Goal: Information Seeking & Learning: Check status

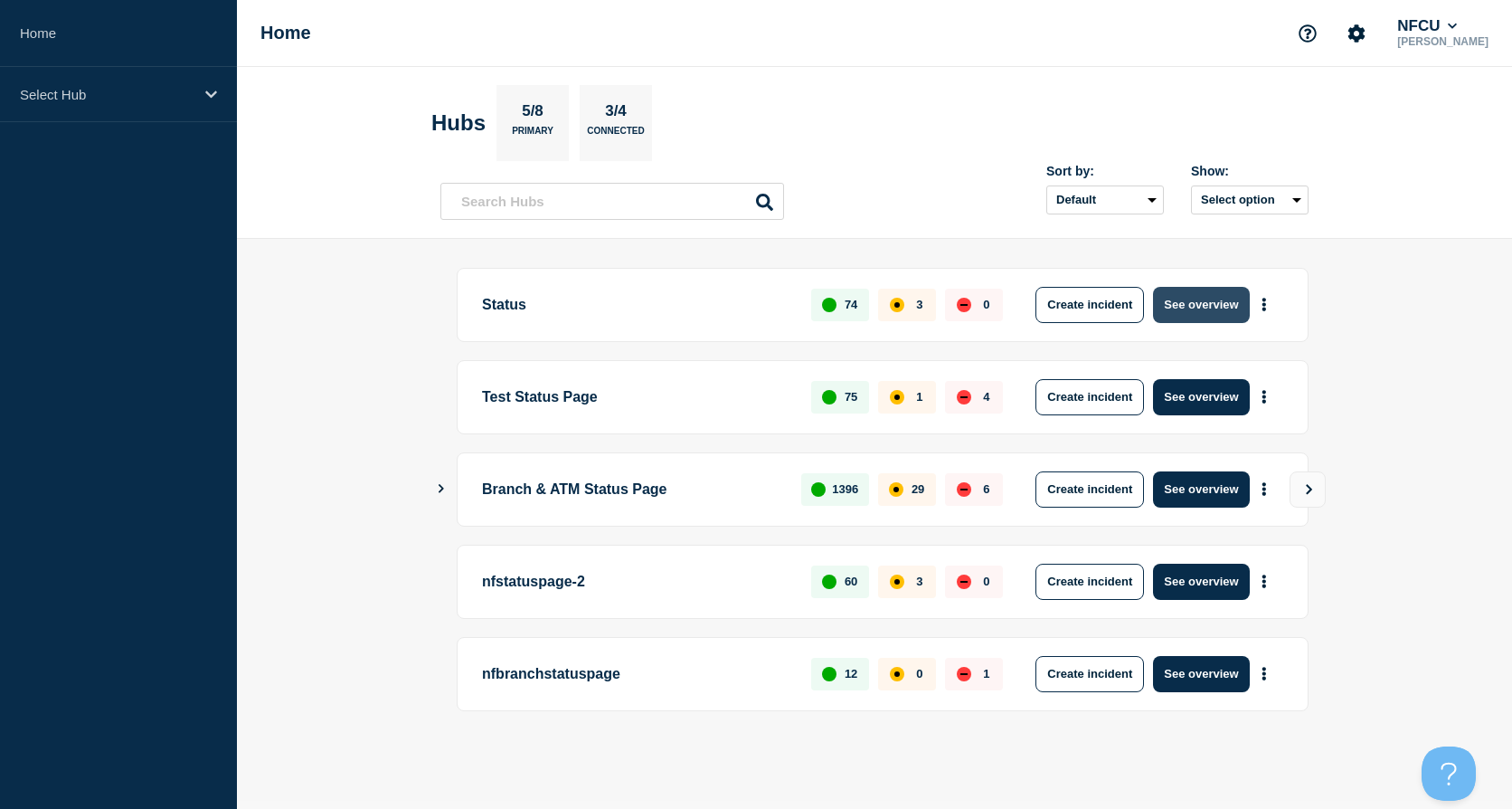
click at [1190, 295] on button "See overview" at bounding box center [1200, 304] width 96 height 36
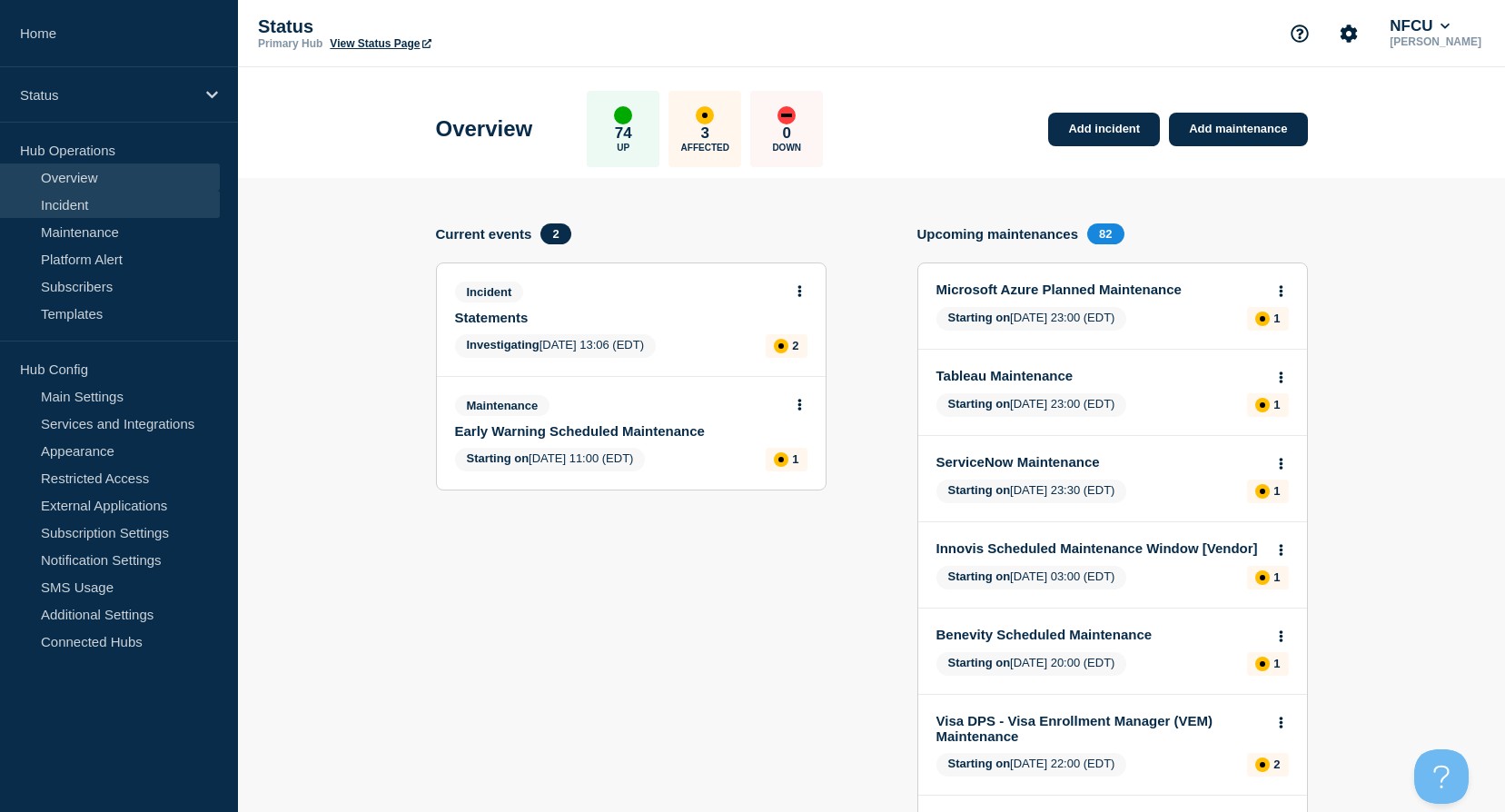
click at [86, 203] on link "Incident" at bounding box center [110, 204] width 220 height 27
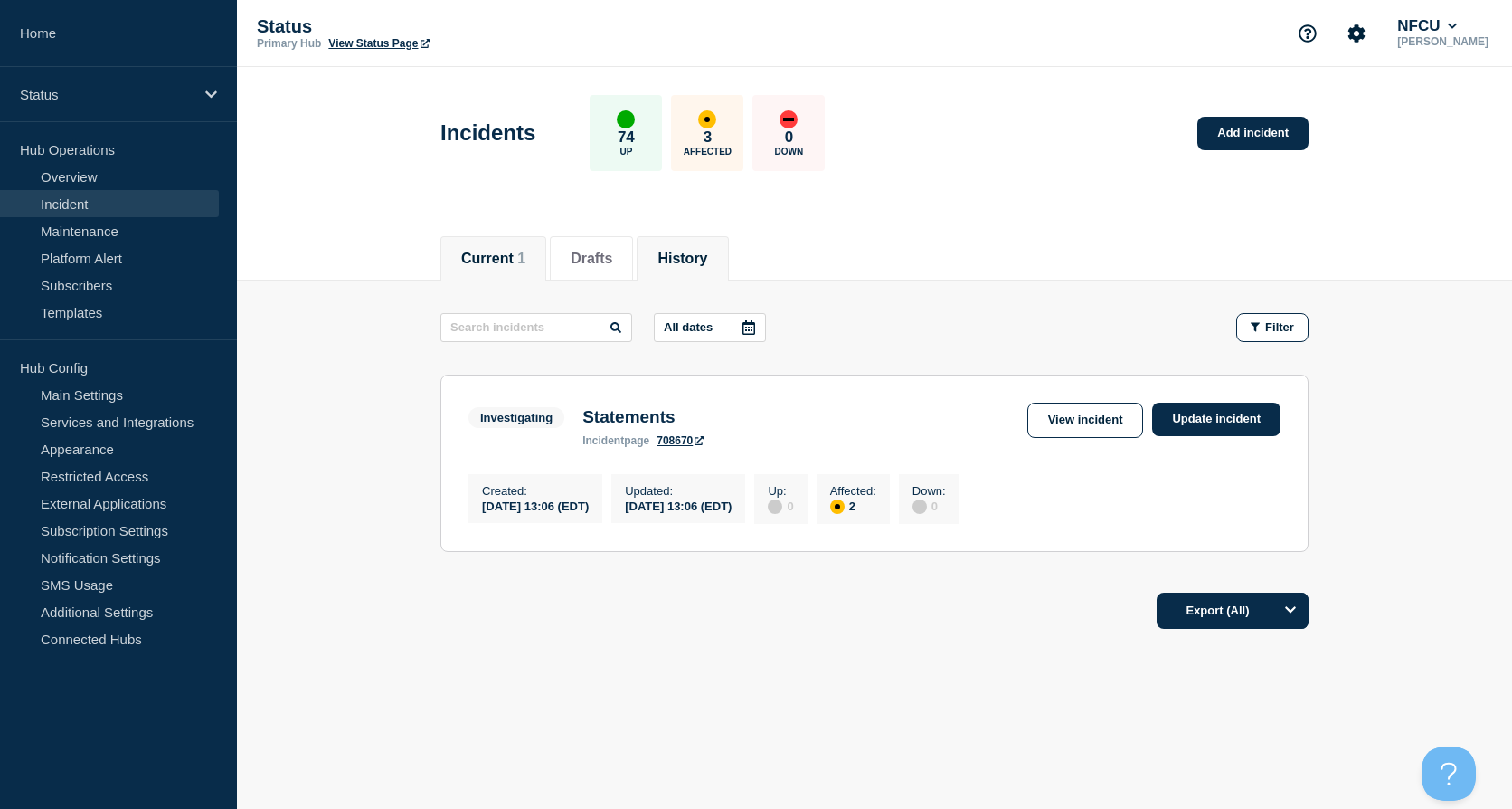
click at [707, 264] on button "History" at bounding box center [682, 258] width 50 height 17
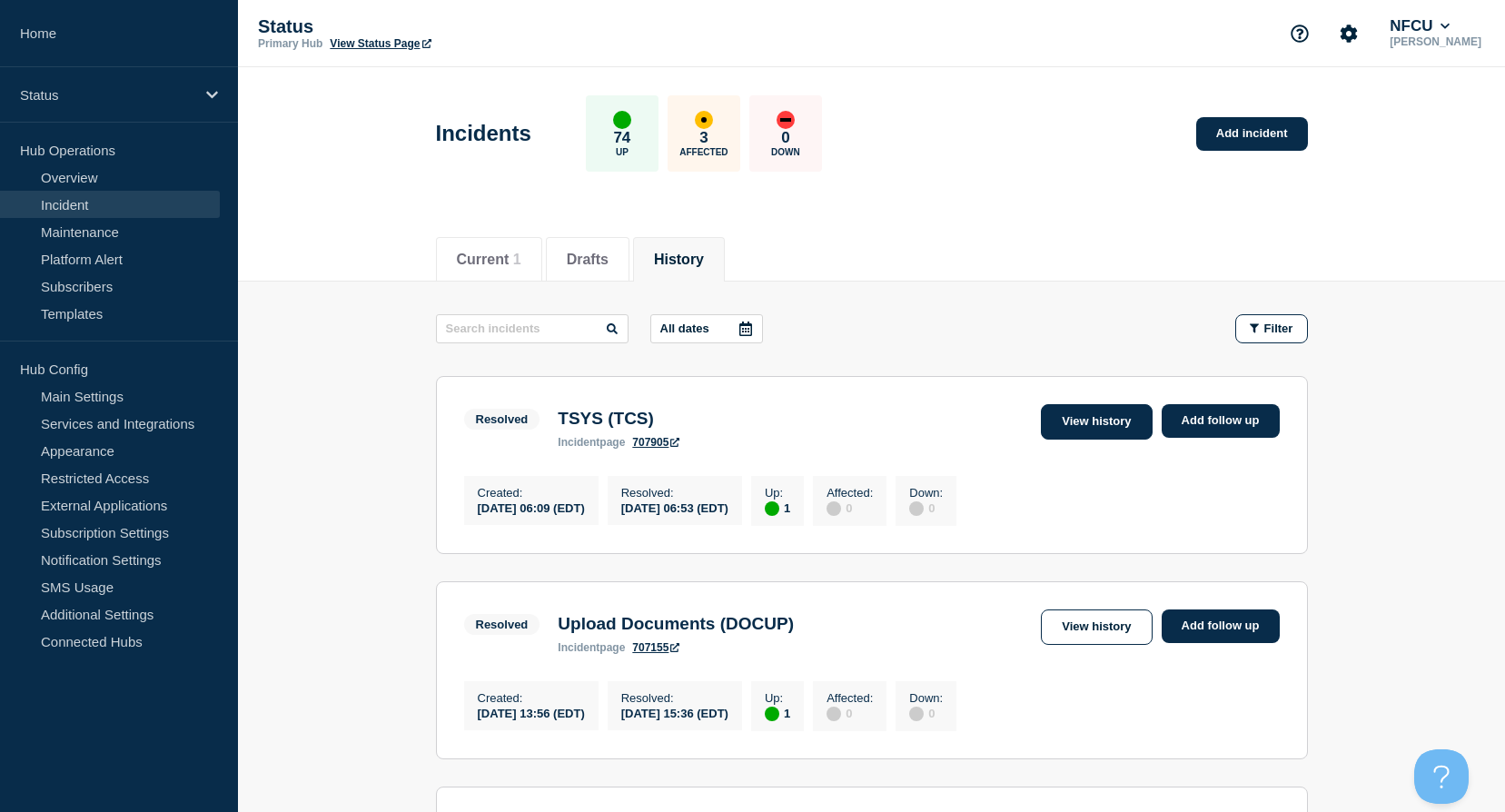
click at [1067, 427] on link "View history" at bounding box center [1096, 422] width 111 height 35
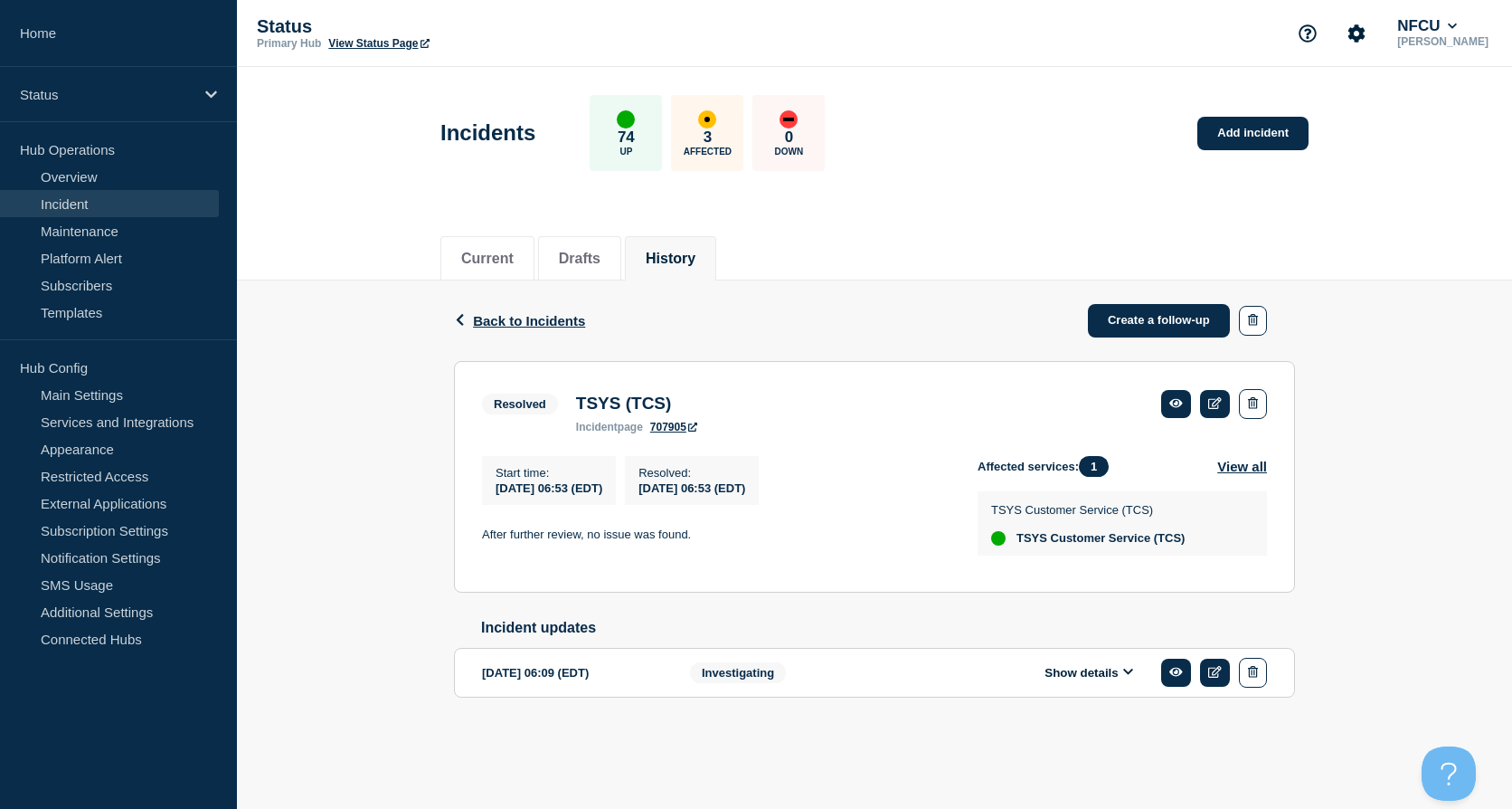
click at [1121, 680] on button "Show details" at bounding box center [1089, 672] width 100 height 16
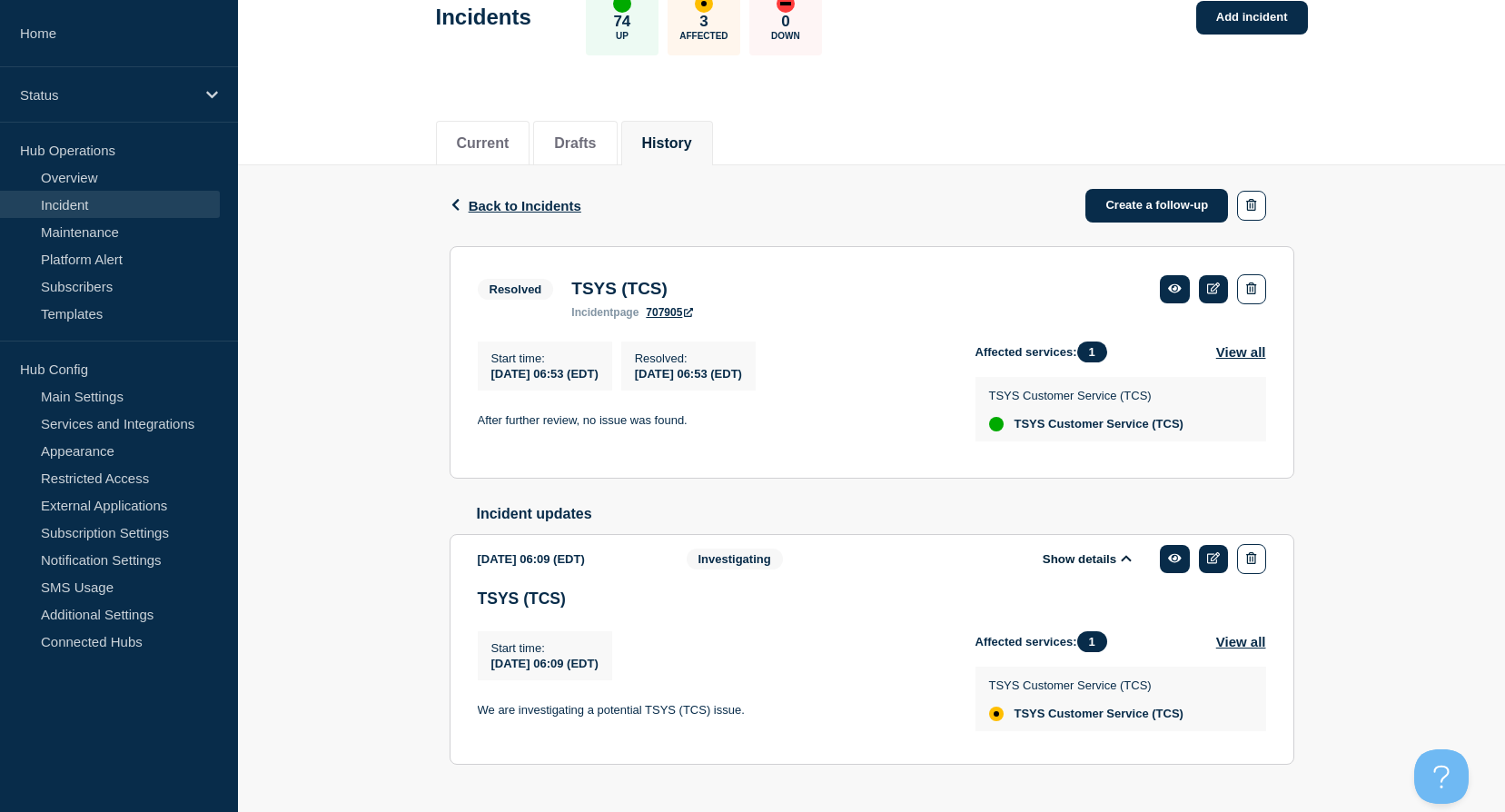
scroll to position [166, 0]
